Goal: Information Seeking & Learning: Learn about a topic

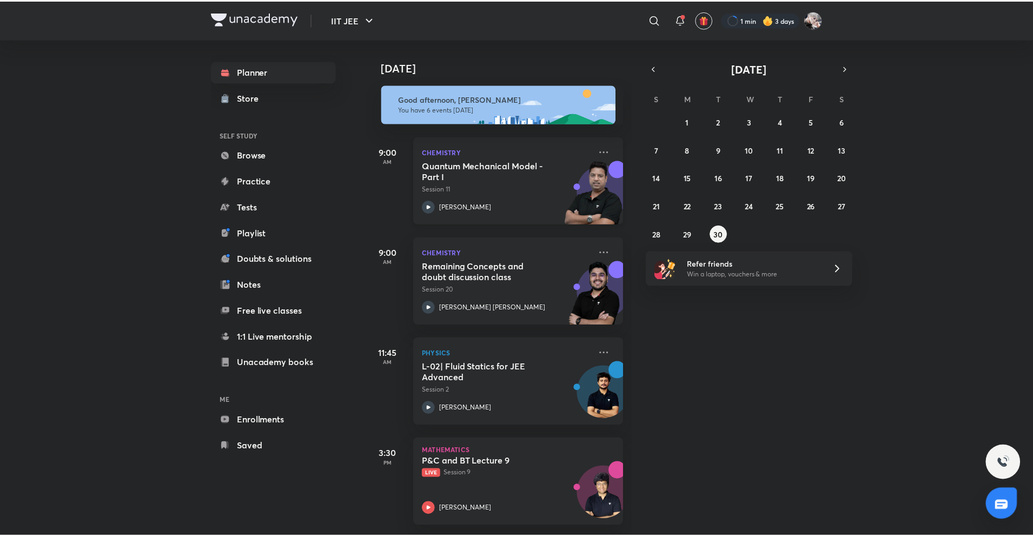
scroll to position [208, 0]
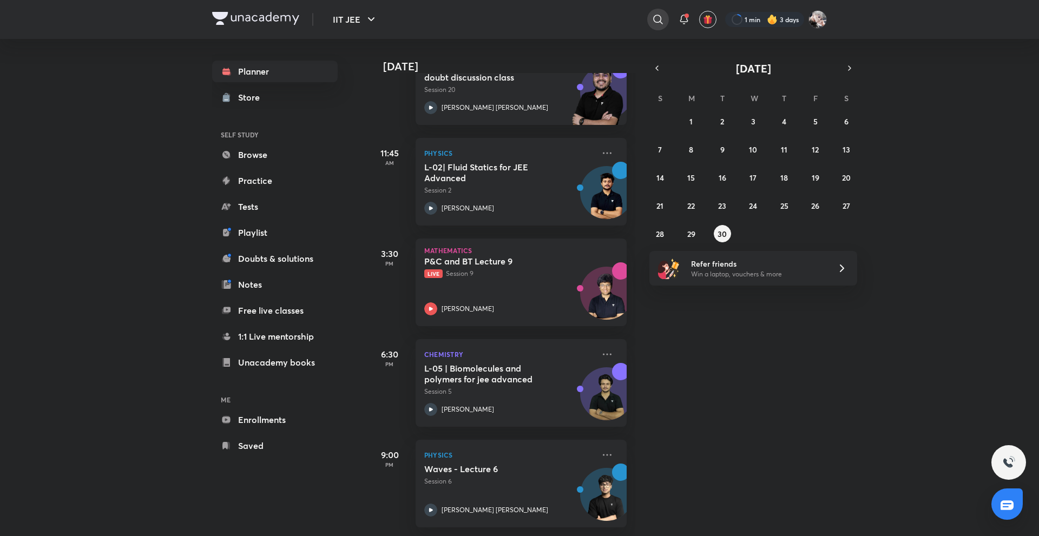
click at [648, 19] on div at bounding box center [658, 20] width 22 height 22
type input "[PERSON_NAME] emi"
click at [563, 45] on div "[PERSON_NAME] emi" at bounding box center [568, 43] width 199 height 26
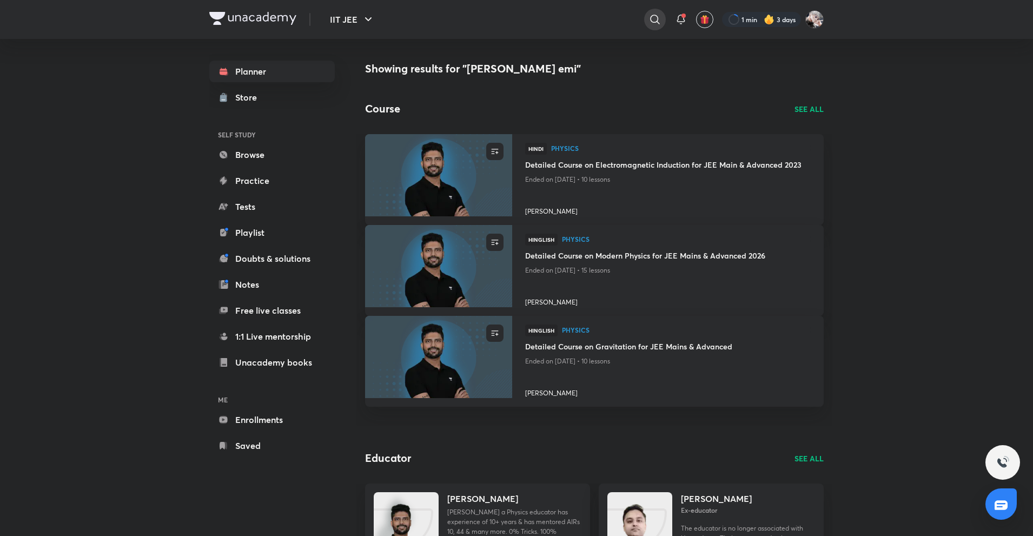
click at [660, 17] on icon at bounding box center [655, 19] width 13 height 13
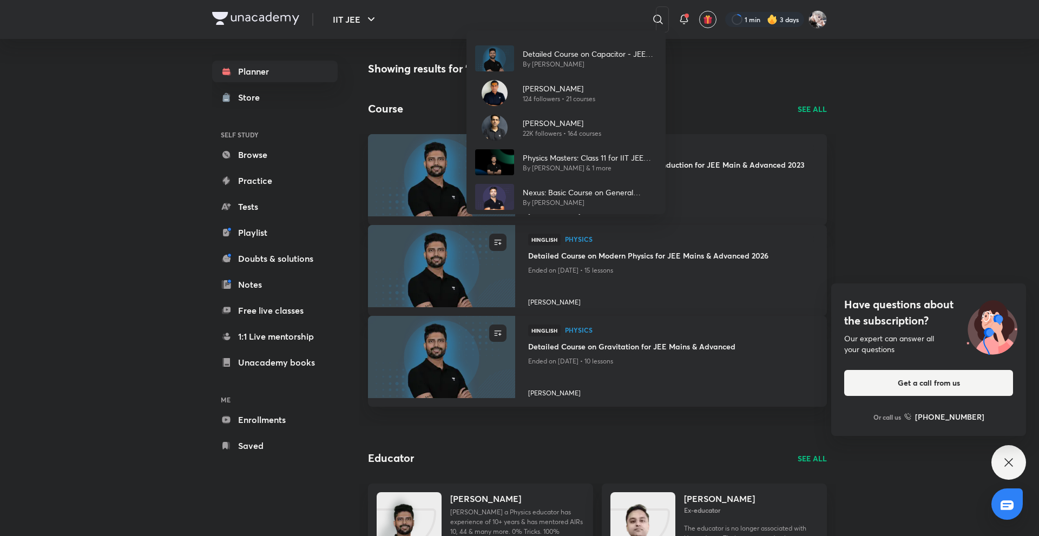
click at [596, 26] on div "Detailed Course on Capacitor - JEE Main and Advanced By [PERSON_NAME] [PERSON_N…" at bounding box center [519, 268] width 1039 height 536
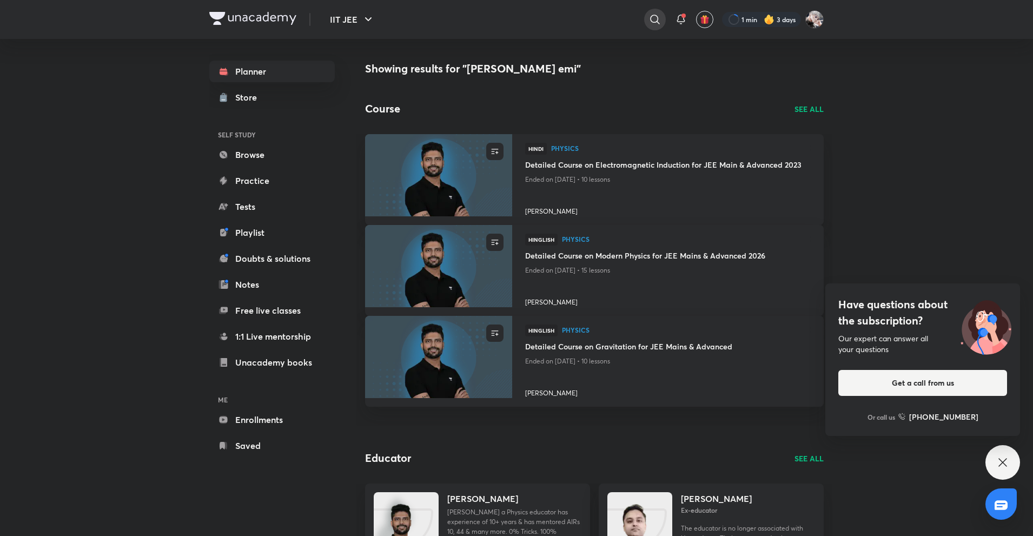
click at [662, 22] on div at bounding box center [655, 20] width 22 height 22
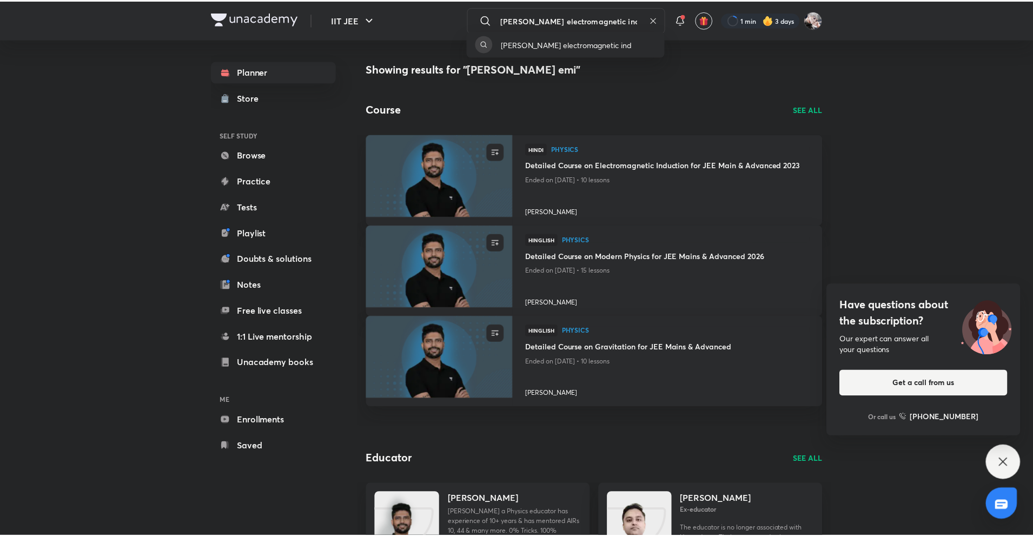
scroll to position [0, 3]
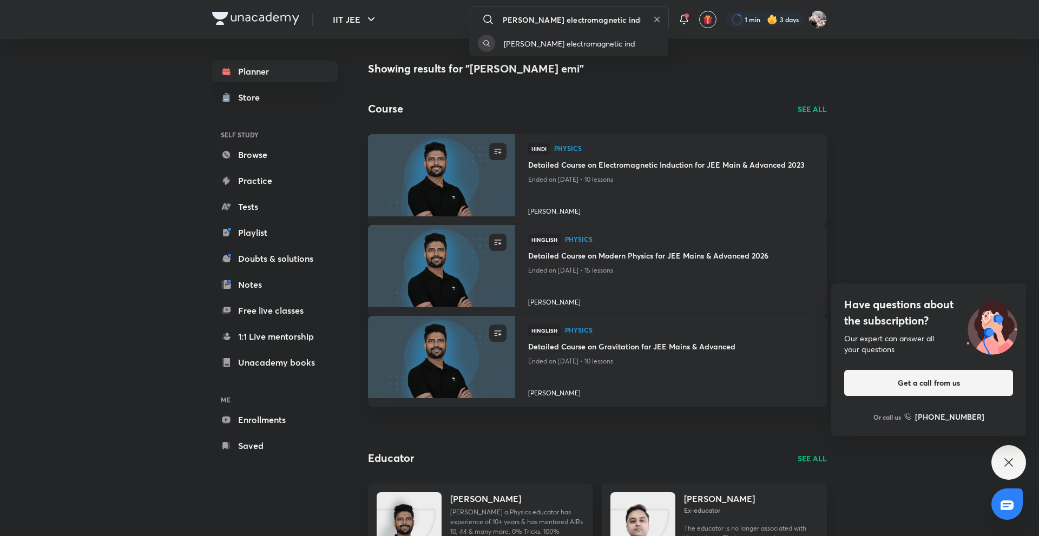
type input "[PERSON_NAME] electromagnetic induction"
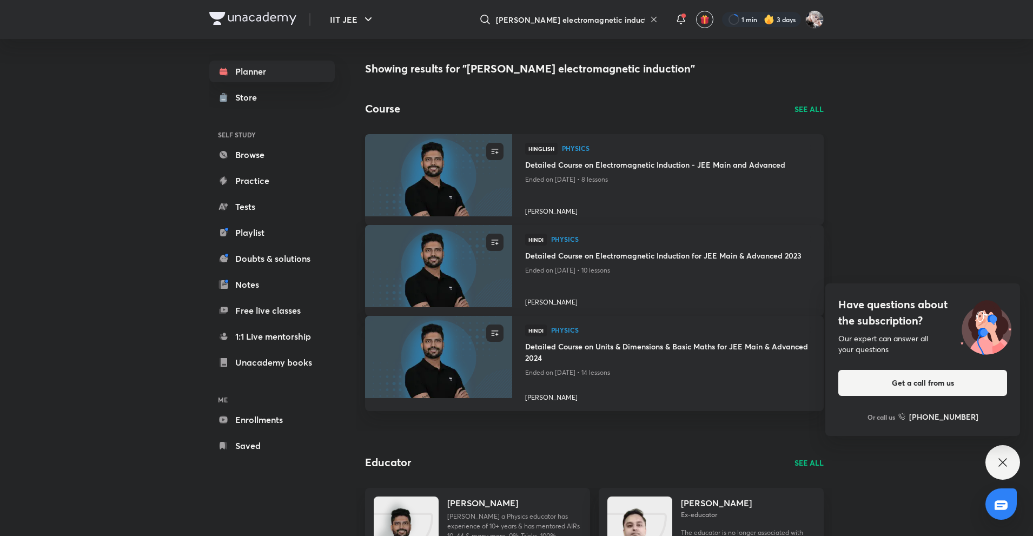
click at [622, 164] on h4 "Detailed Course on Electromagnetic Induction - JEE Main and Advanced" at bounding box center [668, 166] width 286 height 14
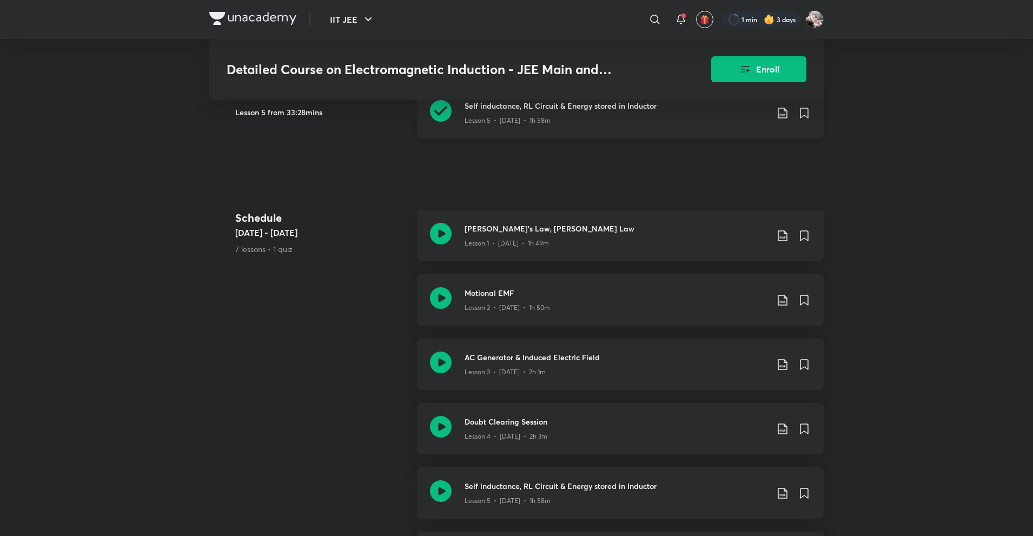
scroll to position [433, 0]
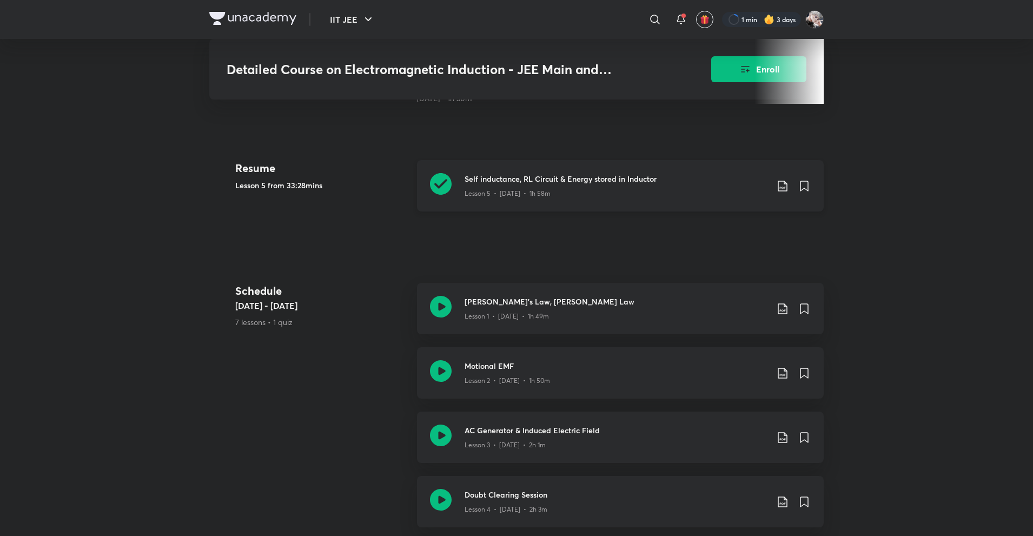
click at [596, 173] on h3 "Self inductance, RL Circuit & Energy stored in Inductor" at bounding box center [616, 178] width 303 height 11
